Goal: Task Accomplishment & Management: Complete application form

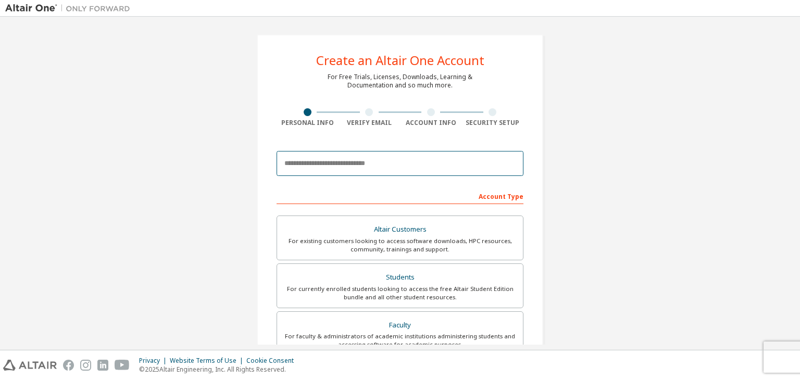
click at [366, 159] on input "email" at bounding box center [400, 163] width 247 height 25
type input "**********"
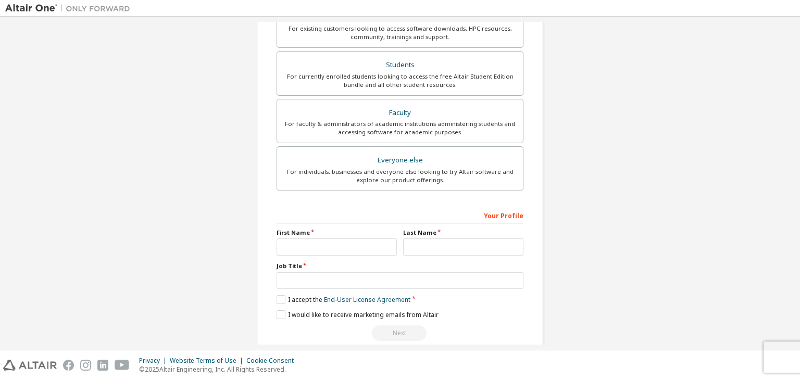
scroll to position [227, 0]
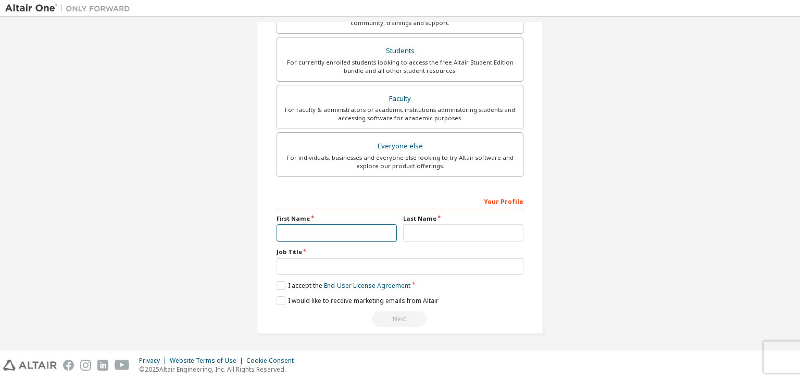
click at [350, 226] on input "text" at bounding box center [337, 233] width 120 height 17
type input "******"
click at [417, 232] on input "text" at bounding box center [463, 233] width 120 height 17
type input "*****"
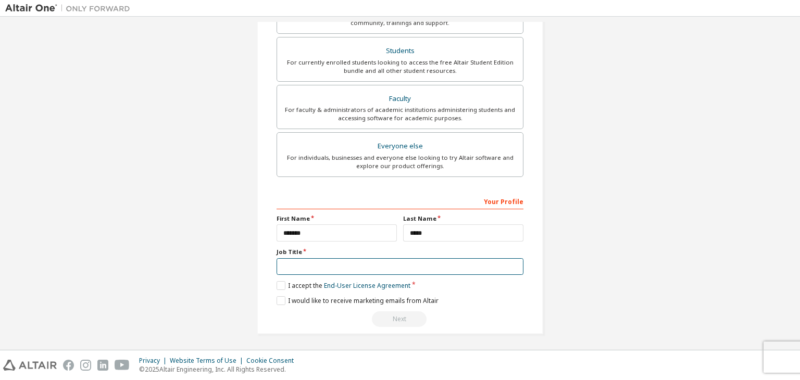
click at [341, 266] on input "text" at bounding box center [400, 266] width 247 height 17
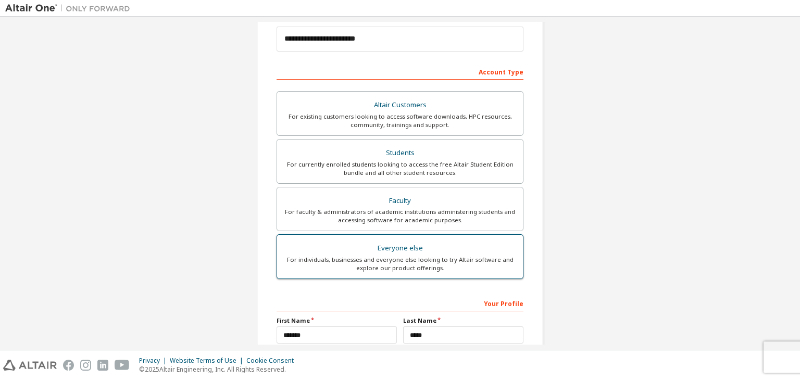
scroll to position [103, 0]
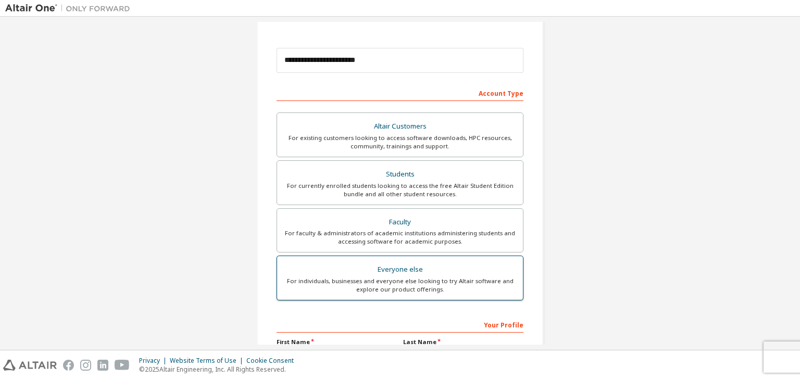
type input "*******"
click at [430, 173] on div "Students" at bounding box center [399, 174] width 233 height 15
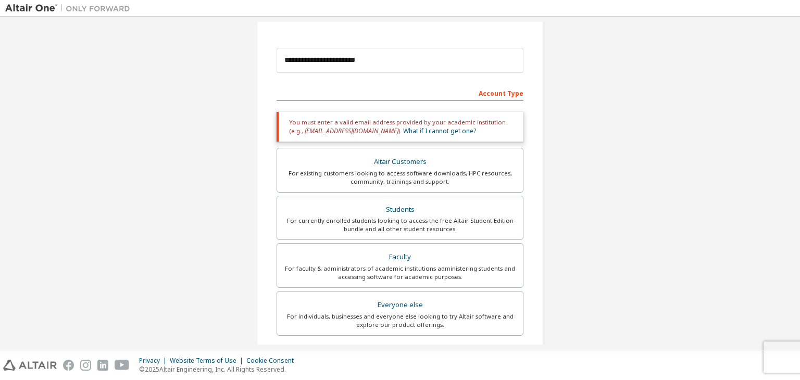
click at [491, 92] on div "Account Type" at bounding box center [400, 92] width 247 height 17
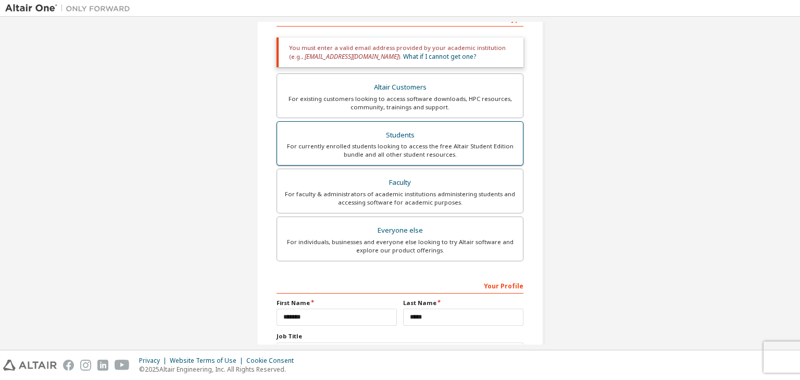
scroll to position [182, 0]
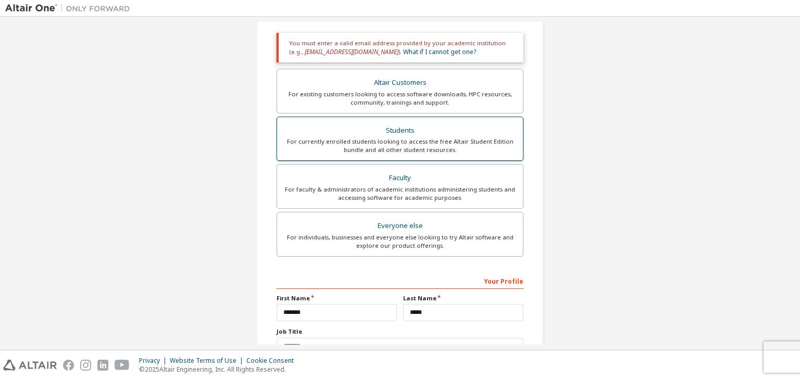
click at [407, 131] on div "Students" at bounding box center [399, 130] width 233 height 15
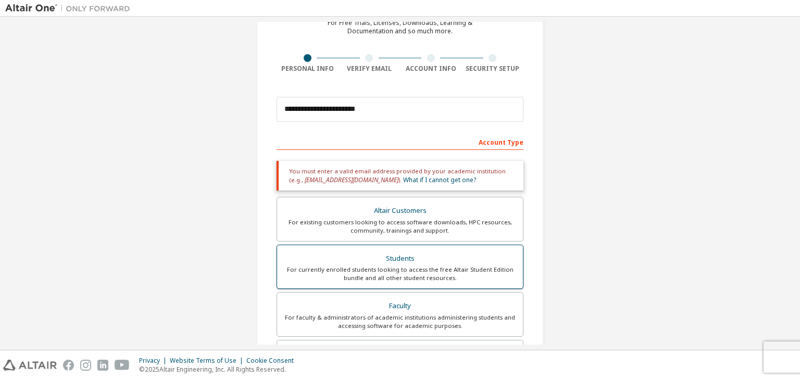
scroll to position [54, 0]
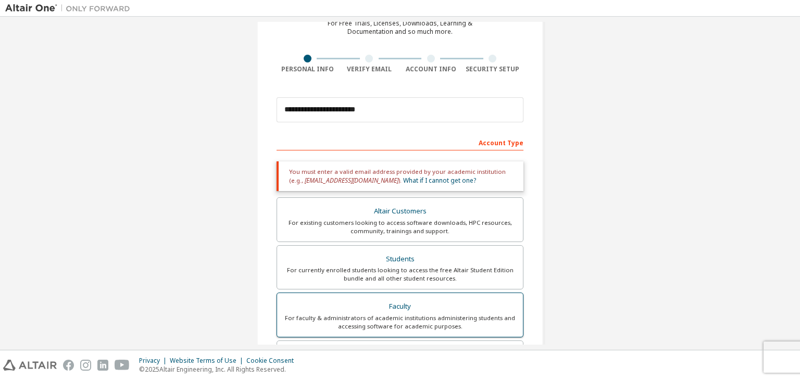
click at [407, 306] on div "Faculty" at bounding box center [399, 307] width 233 height 15
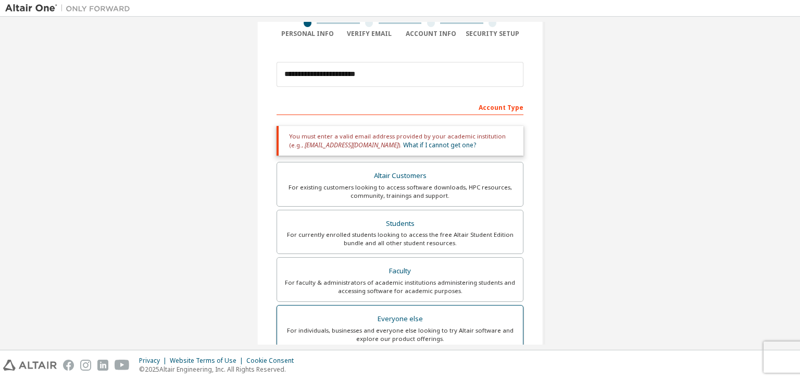
scroll to position [204, 0]
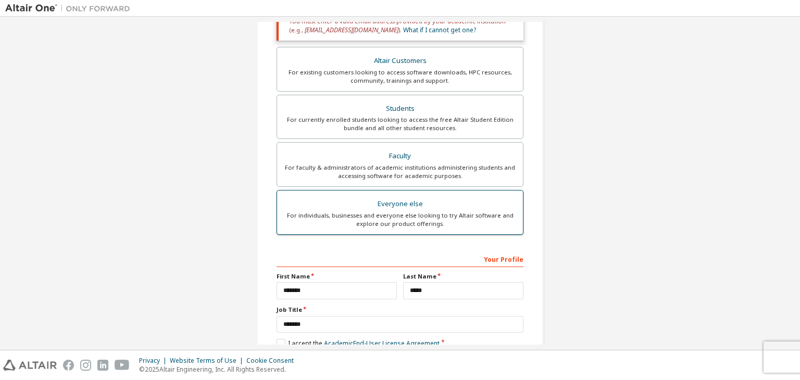
click at [431, 217] on div "For individuals, businesses and everyone else looking to try Altair software an…" at bounding box center [399, 219] width 233 height 17
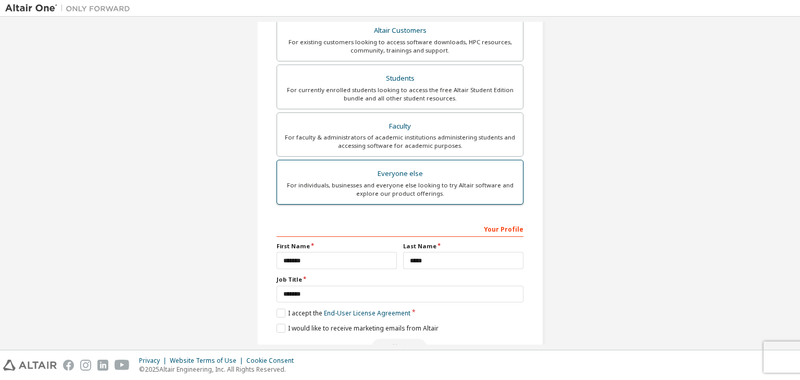
scroll to position [227, 0]
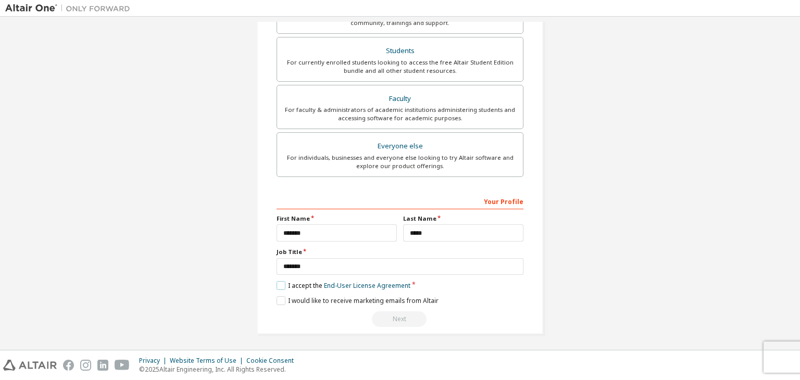
click at [278, 283] on label "I accept the End-User License Agreement" at bounding box center [344, 285] width 134 height 9
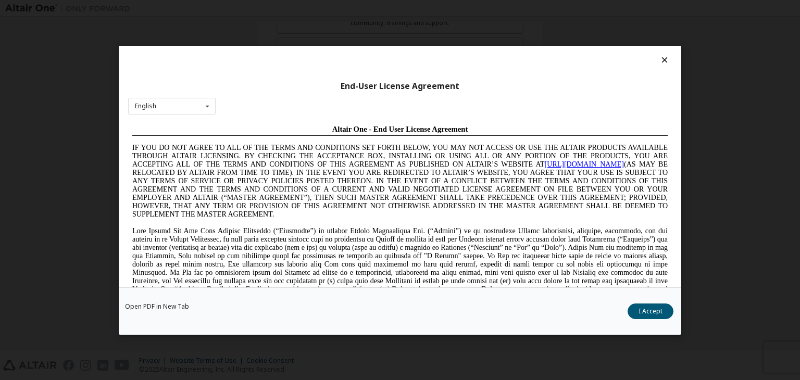
scroll to position [0, 0]
click at [34, 251] on div "End-User License Agreement English English Chinese French German Japanese Korea…" at bounding box center [400, 190] width 800 height 380
click at [659, 59] on icon at bounding box center [664, 59] width 11 height 9
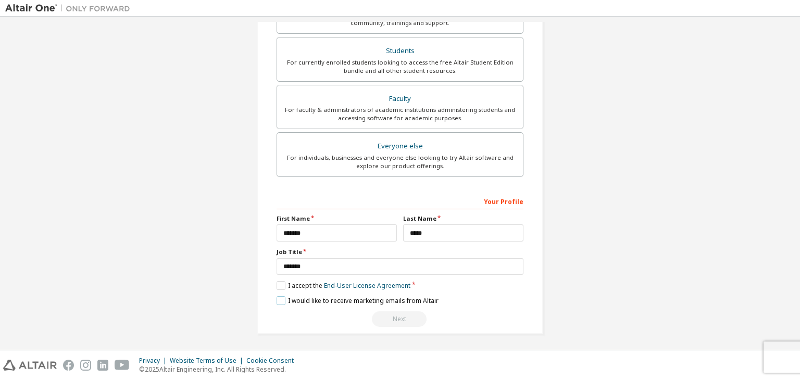
click at [278, 302] on label "I would like to receive marketing emails from Altair" at bounding box center [358, 300] width 162 height 9
click at [277, 286] on label "I accept the End-User License Agreement" at bounding box center [344, 285] width 134 height 9
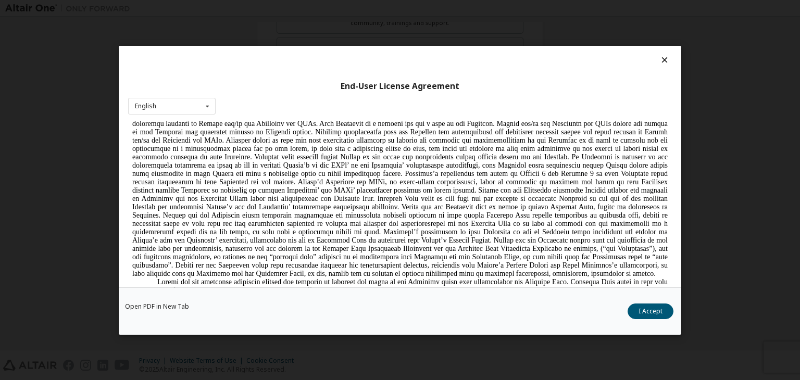
scroll to position [1137, 0]
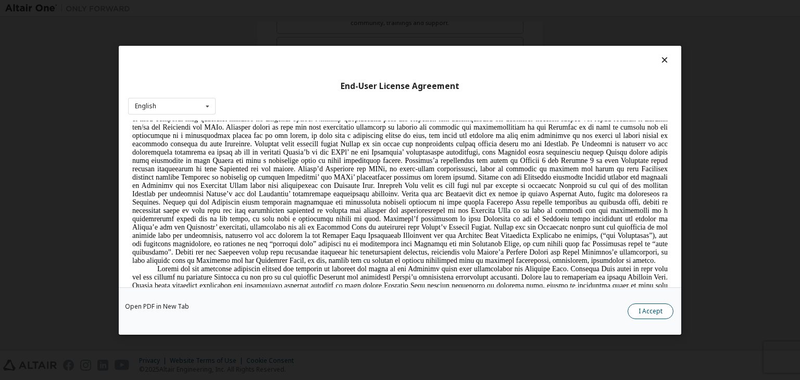
click at [640, 311] on button "I Accept" at bounding box center [651, 312] width 46 height 16
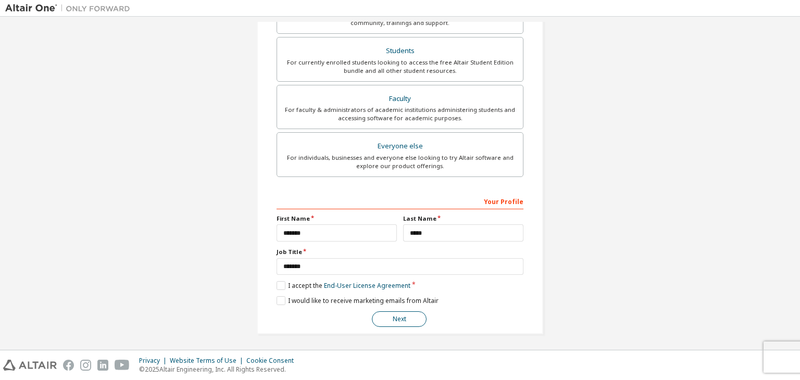
click at [392, 315] on button "Next" at bounding box center [399, 320] width 55 height 16
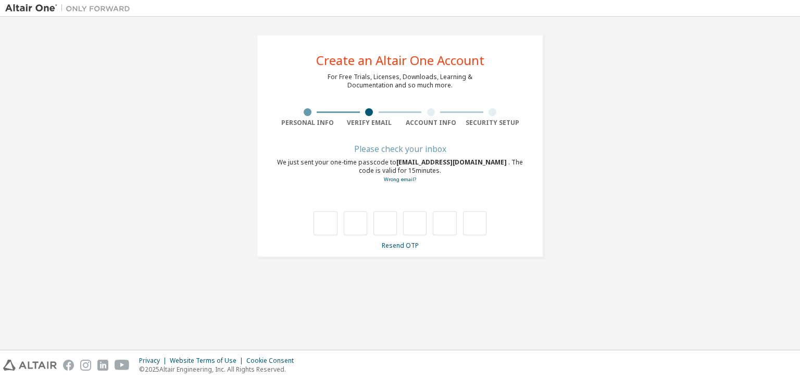
type input "*"
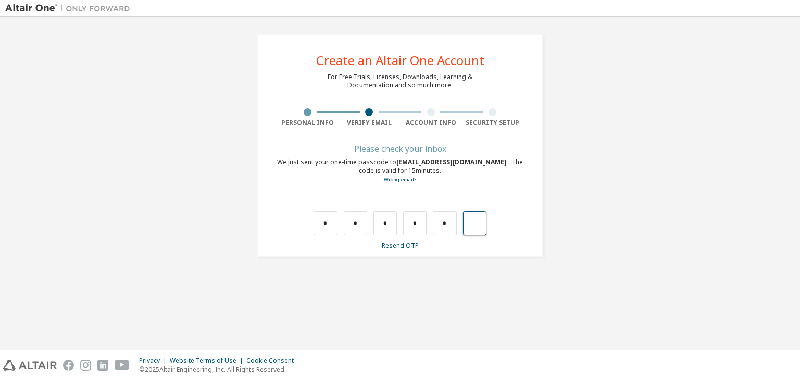
type input "*"
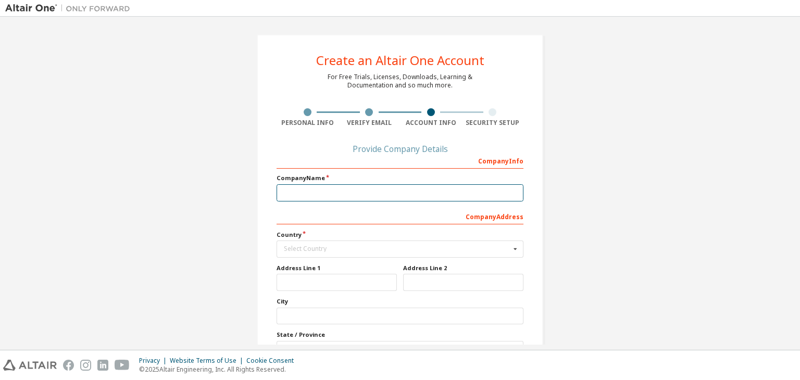
click at [300, 195] on input "text" at bounding box center [400, 192] width 247 height 17
type input "*"
type input "*******"
click at [308, 244] on input "text" at bounding box center [401, 249] width 246 height 16
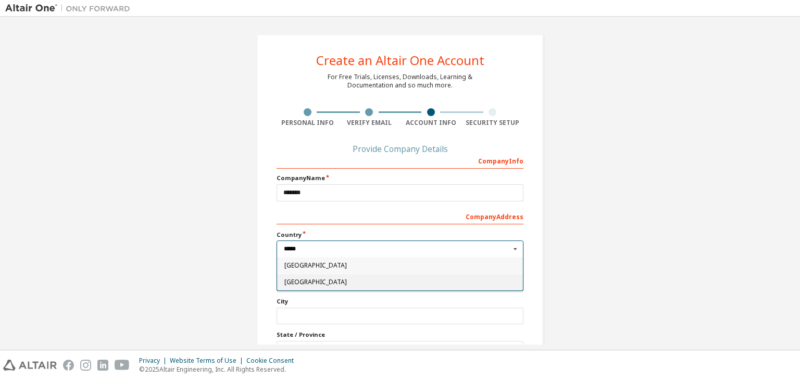
type input "*****"
click at [308, 279] on span "India" at bounding box center [400, 282] width 232 height 6
type input "***"
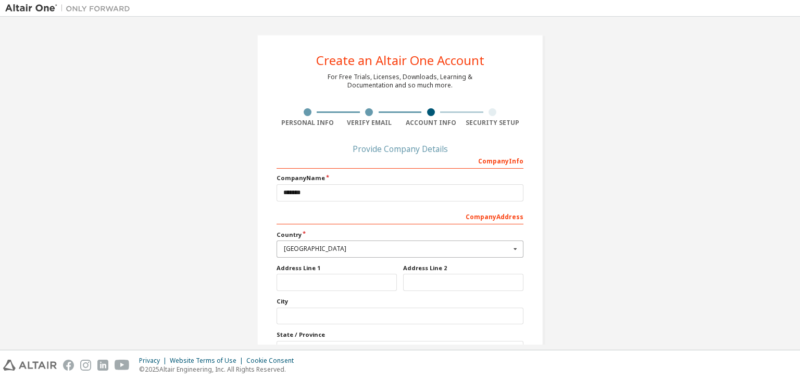
scroll to position [94, 0]
